Goal: Transaction & Acquisition: Register for event/course

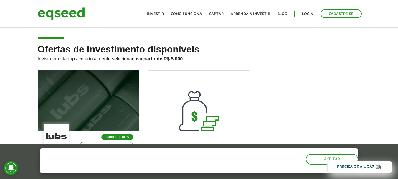
click at [2, 60] on div "Ofertas de investimento disponíveis Invista em startups criteriosamente selecio…" at bounding box center [199, 151] width 398 height 215
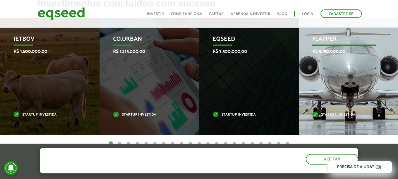
scroll to position [295, 0]
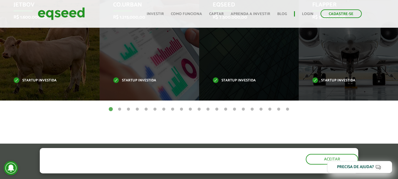
click at [120, 108] on button "2" at bounding box center [120, 109] width 6 height 6
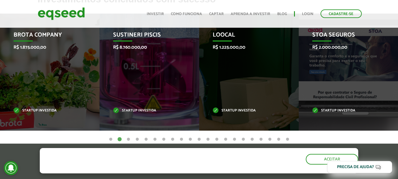
scroll to position [265, 0]
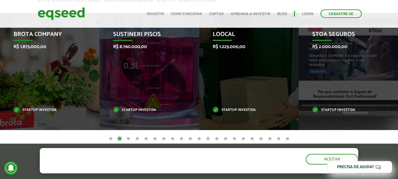
click at [128, 137] on button "3" at bounding box center [129, 139] width 6 height 6
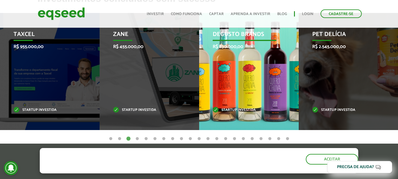
click at [234, 40] on p "Degusto Brands" at bounding box center [245, 36] width 64 height 10
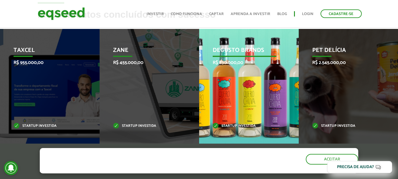
scroll to position [236, 0]
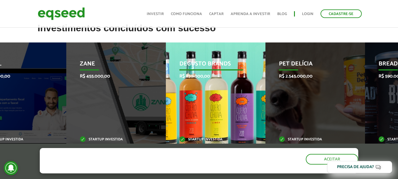
drag, startPoint x: 262, startPoint y: 62, endPoint x: 225, endPoint y: 64, distance: 36.9
click at [225, 64] on p "Degusto Brands" at bounding box center [212, 65] width 64 height 10
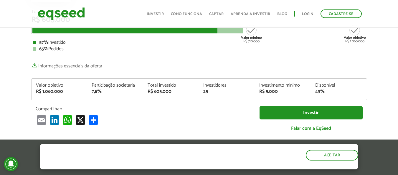
scroll to position [88, 0]
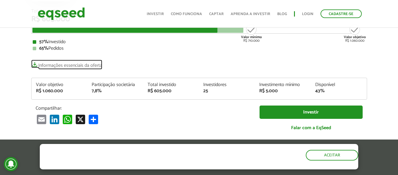
click at [86, 68] on link "Informações essenciais da oferta" at bounding box center [66, 64] width 71 height 8
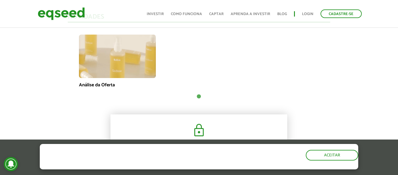
scroll to position [442, 0]
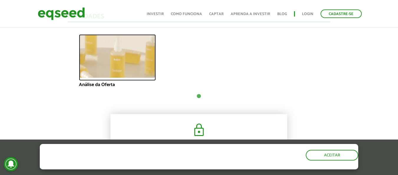
click at [103, 65] on img at bounding box center [117, 55] width 77 height 43
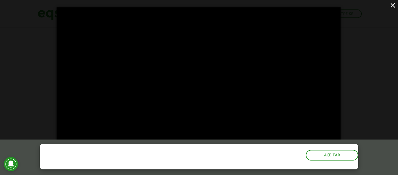
scroll to position [619, 0]
click at [383, 60] on div "×" at bounding box center [199, 87] width 398 height 175
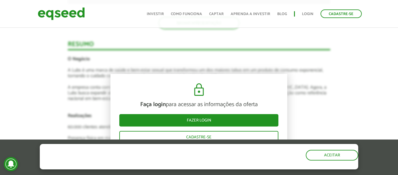
scroll to position [914, 0]
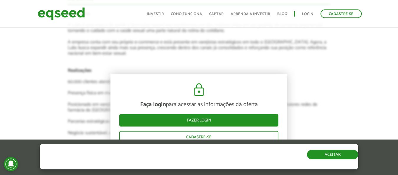
click at [337, 149] on button "Aceitar" at bounding box center [332, 153] width 51 height 9
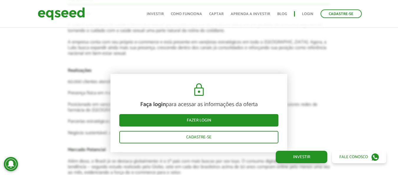
click at [334, 98] on div "Novidades Análise da Oferta 1 Faça login para acessar as informações da oferta …" at bounding box center [198, 105] width 271 height 1151
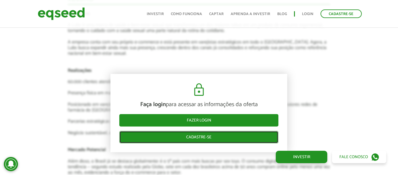
click at [233, 139] on link "Cadastre-se" at bounding box center [198, 137] width 159 height 12
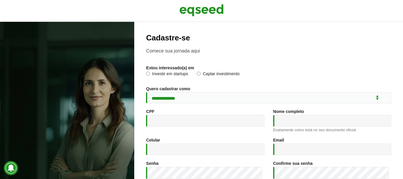
drag, startPoint x: 162, startPoint y: 69, endPoint x: 162, endPoint y: 76, distance: 7.4
click at [162, 70] on label "Estou interessado(a) em *" at bounding box center [170, 68] width 48 height 4
click at [162, 76] on label "Investir em startups" at bounding box center [167, 75] width 42 height 6
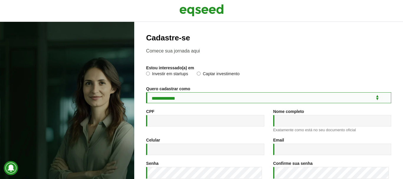
click at [177, 94] on select "**********" at bounding box center [268, 97] width 245 height 11
select select "***"
click at [146, 92] on select "**********" at bounding box center [268, 97] width 245 height 11
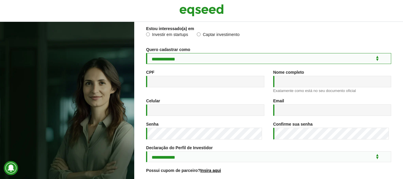
scroll to position [88, 0]
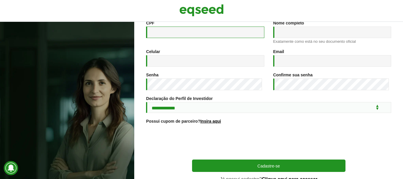
click at [164, 33] on input "CPF *" at bounding box center [205, 32] width 118 height 11
type input "**********"
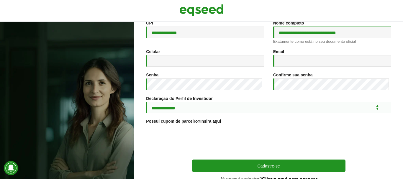
type input "**********"
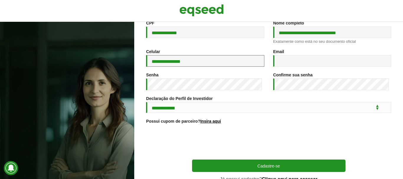
type input "**********"
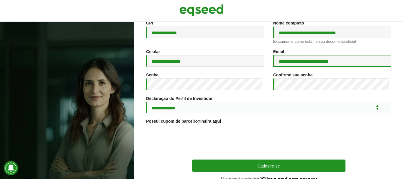
type input "**********"
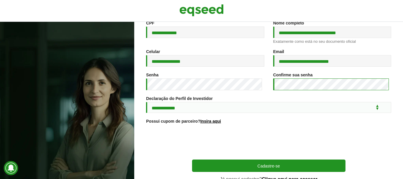
click at [192, 159] on button "Cadastre-se" at bounding box center [268, 165] width 153 height 12
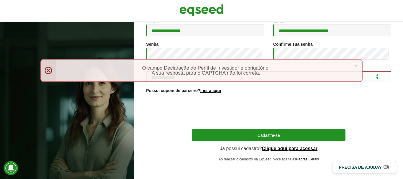
scroll to position [121, 0]
click at [394, 113] on div "**********" at bounding box center [268, 100] width 269 height 157
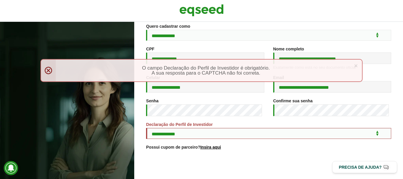
scroll to position [62, 0]
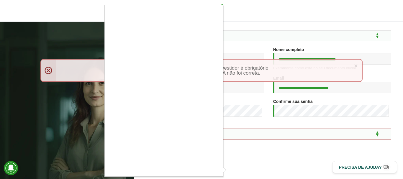
click at [228, 168] on div at bounding box center [201, 89] width 403 height 179
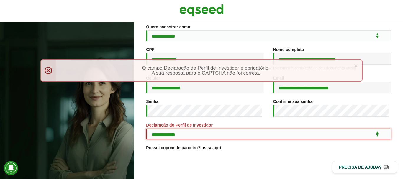
click at [202, 132] on select "**********" at bounding box center [268, 134] width 245 height 11
select select "***"
click at [146, 129] on select "**********" at bounding box center [268, 134] width 245 height 11
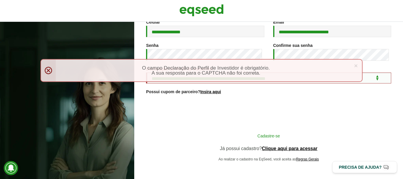
click at [224, 137] on button "Cadastre-se" at bounding box center [268, 135] width 153 height 11
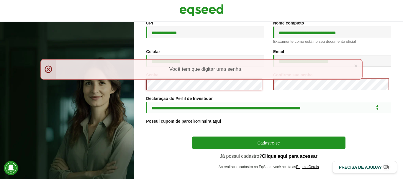
scroll to position [59, 0]
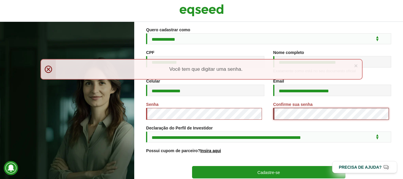
click at [192, 166] on button "Cadastre-se" at bounding box center [268, 172] width 153 height 12
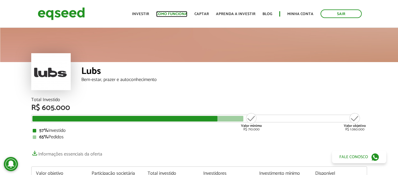
click at [170, 15] on link "Como funciona" at bounding box center [171, 14] width 31 height 4
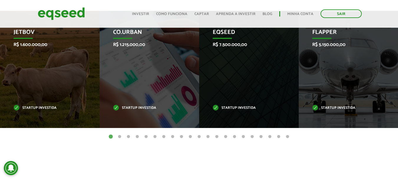
scroll to position [265, 0]
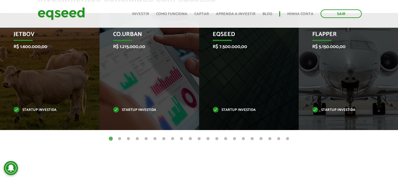
click at [285, 138] on button "21" at bounding box center [288, 139] width 6 height 6
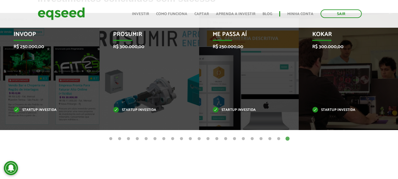
click at [279, 138] on button "20" at bounding box center [279, 139] width 6 height 6
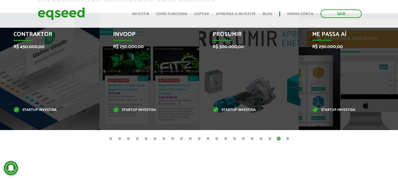
click at [269, 138] on button "19" at bounding box center [270, 139] width 6 height 6
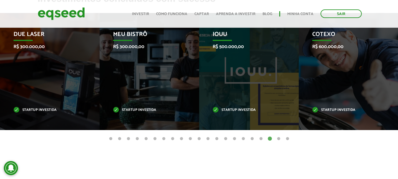
click at [259, 139] on button "18" at bounding box center [261, 139] width 6 height 6
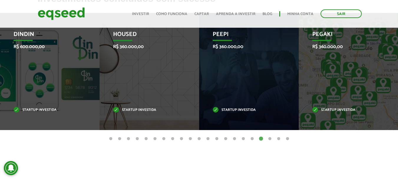
click at [251, 138] on button "17" at bounding box center [252, 139] width 6 height 6
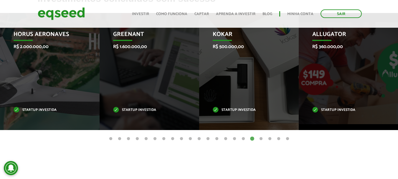
click at [263, 137] on button "18" at bounding box center [261, 139] width 6 height 6
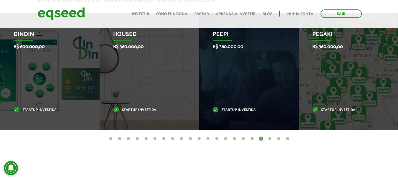
drag, startPoint x: 114, startPoint y: 138, endPoint x: 120, endPoint y: 138, distance: 5.6
click at [116, 138] on ul "1 2 3 4 5 6 7 8 9 10 11 12 13 14 15 16 17 18 19 20 21" at bounding box center [199, 138] width 398 height 6
click at [122, 138] on button "2" at bounding box center [120, 139] width 6 height 6
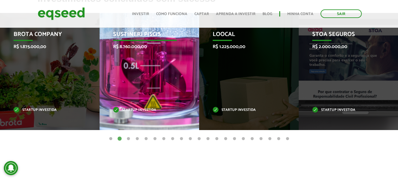
scroll to position [236, 0]
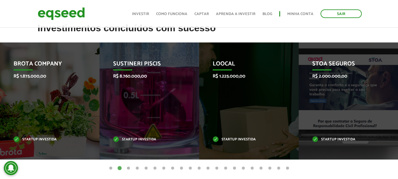
click at [112, 165] on button "1" at bounding box center [111, 168] width 6 height 6
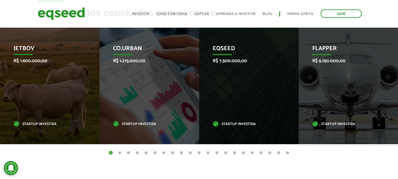
scroll to position [265, 0]
